Goal: Information Seeking & Learning: Learn about a topic

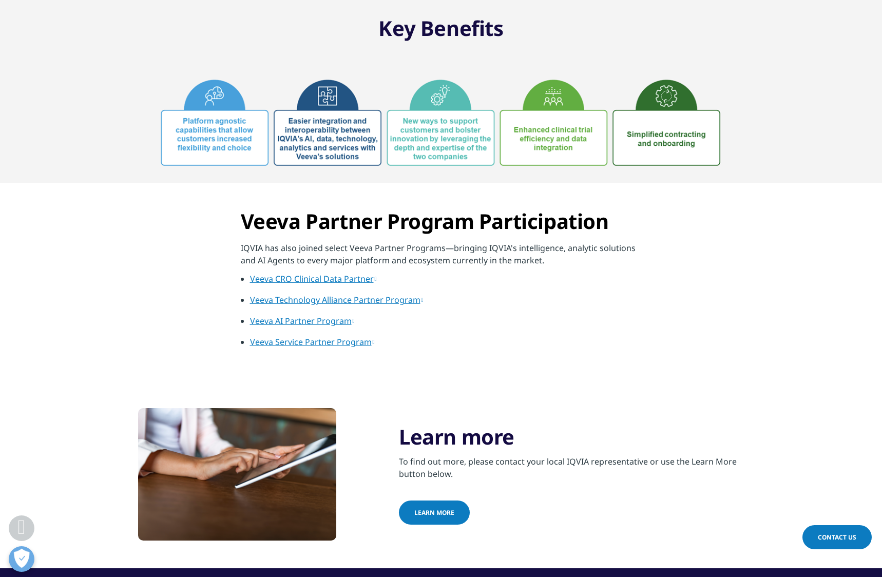
scroll to position [557, 0]
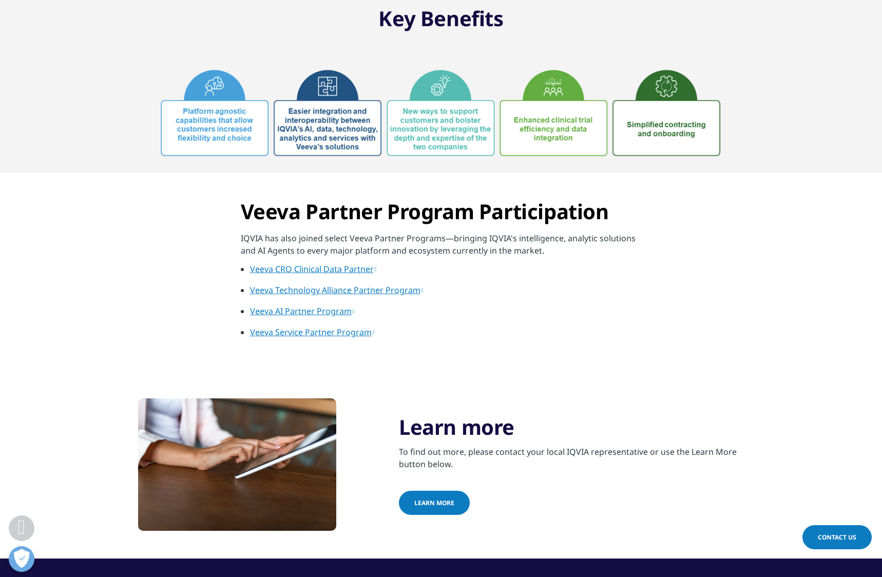
click at [358, 335] on link "Veeva Service Partner Program" at bounding box center [312, 332] width 125 height 11
